Goal: Check status: Check status

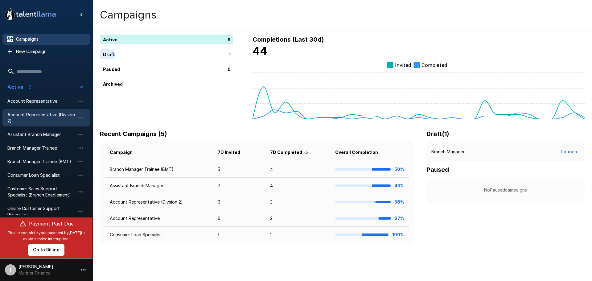
click at [43, 113] on span "Account Representative (Divsion 2)" at bounding box center [41, 118] width 68 height 12
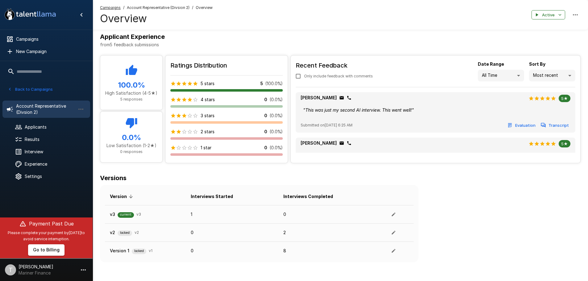
scroll to position [227, 0]
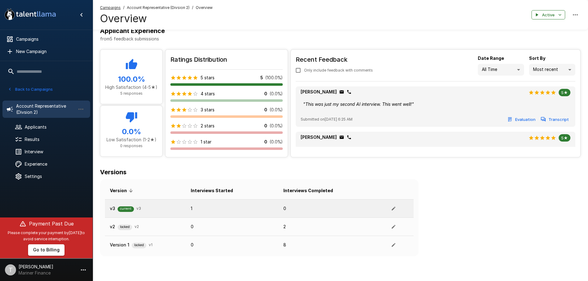
click at [142, 208] on div "v3 current v 3" at bounding box center [145, 208] width 71 height 7
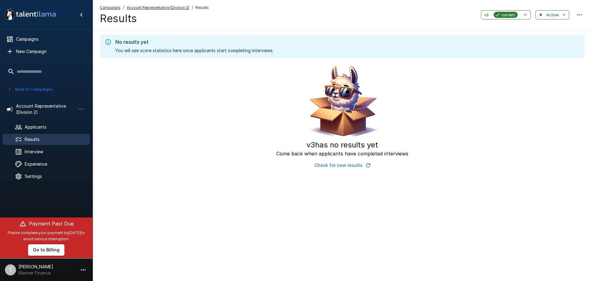
click at [148, 6] on u "Account Representative (Divsion 2)" at bounding box center [158, 7] width 63 height 5
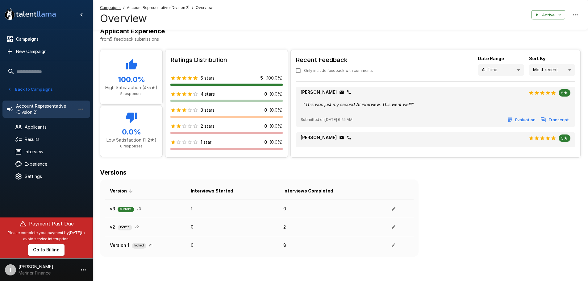
scroll to position [227, 0]
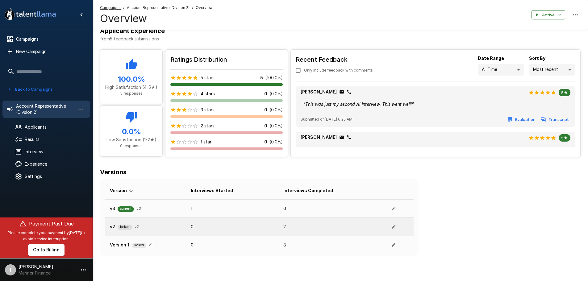
click at [129, 227] on span "locked" at bounding box center [125, 227] width 14 height 5
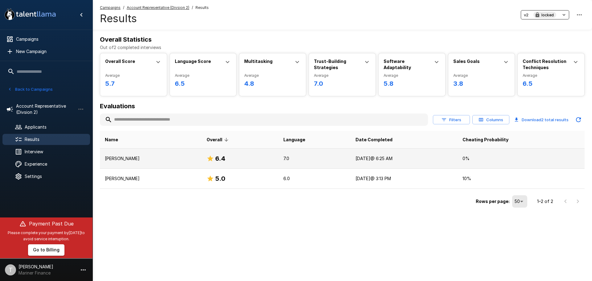
click at [137, 158] on p "[PERSON_NAME]" at bounding box center [151, 158] width 92 height 6
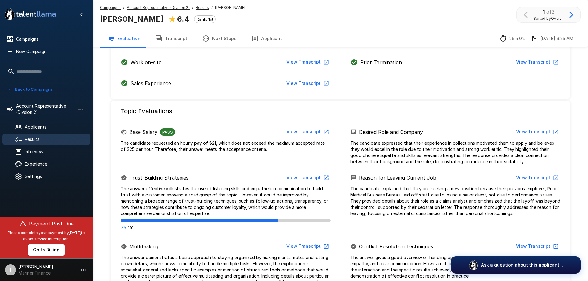
scroll to position [216, 0]
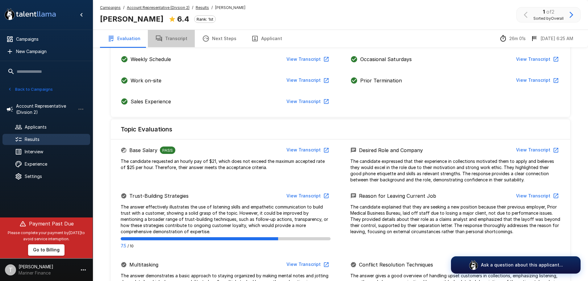
click at [172, 39] on button "Transcript" at bounding box center [171, 38] width 47 height 17
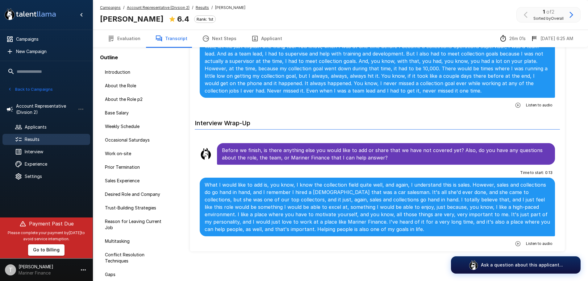
scroll to position [2670, 0]
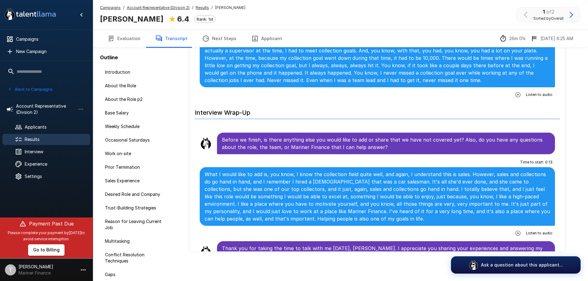
click at [124, 37] on button "Evaluation" at bounding box center [124, 38] width 48 height 17
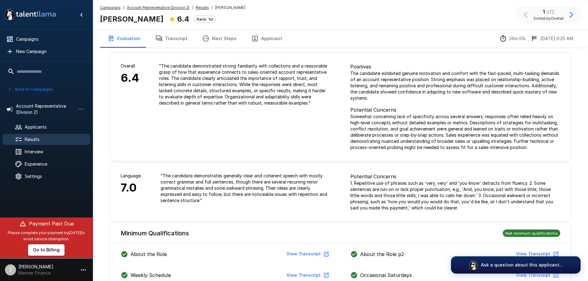
click at [202, 7] on u "Results" at bounding box center [202, 7] width 13 height 5
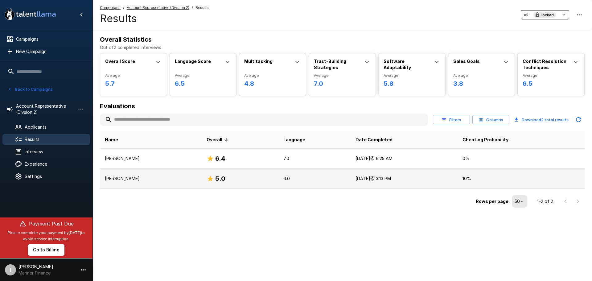
click at [131, 179] on p "[PERSON_NAME]" at bounding box center [151, 179] width 92 height 6
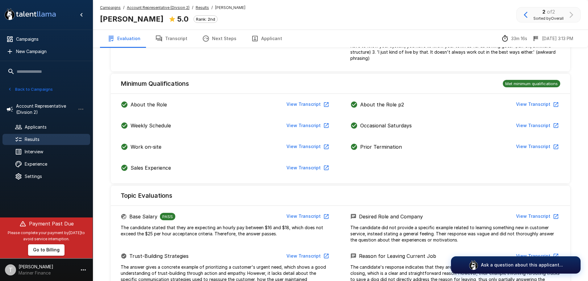
scroll to position [154, 0]
